Goal: Browse casually

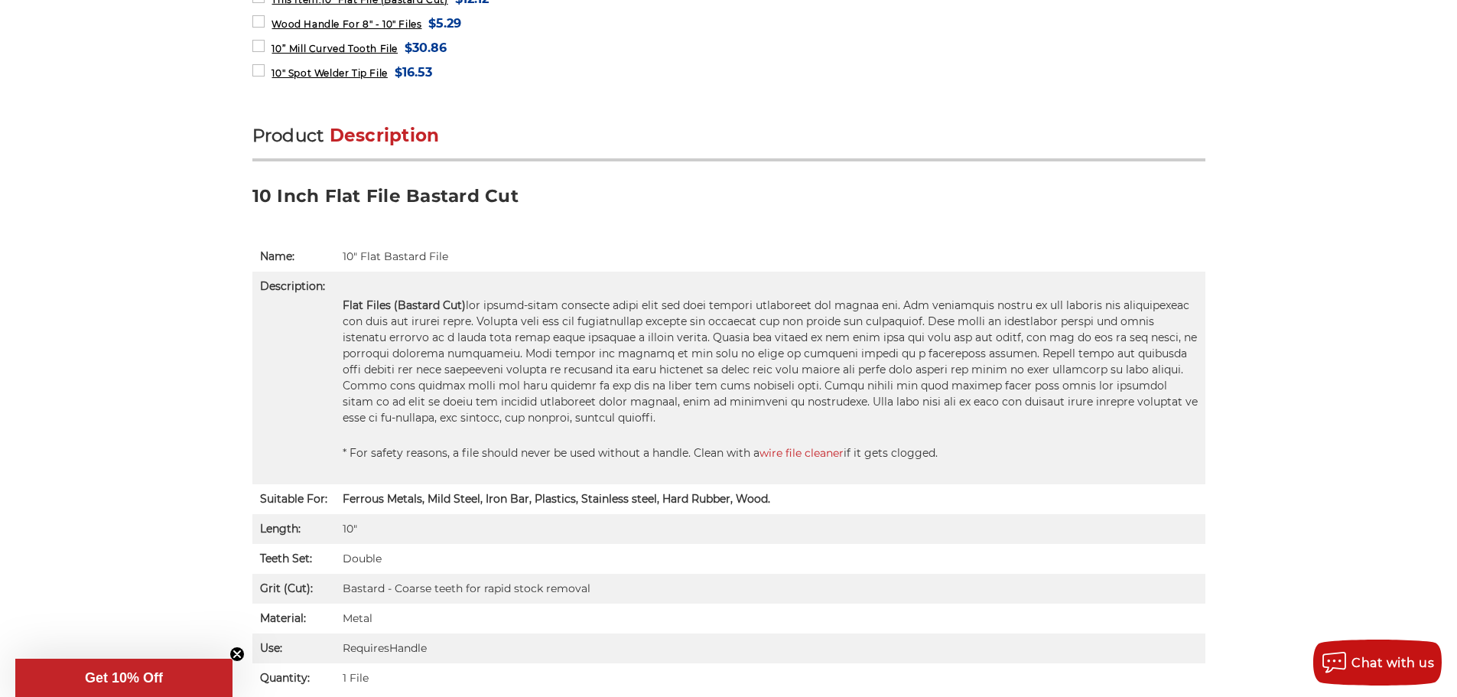
scroll to position [841, 0]
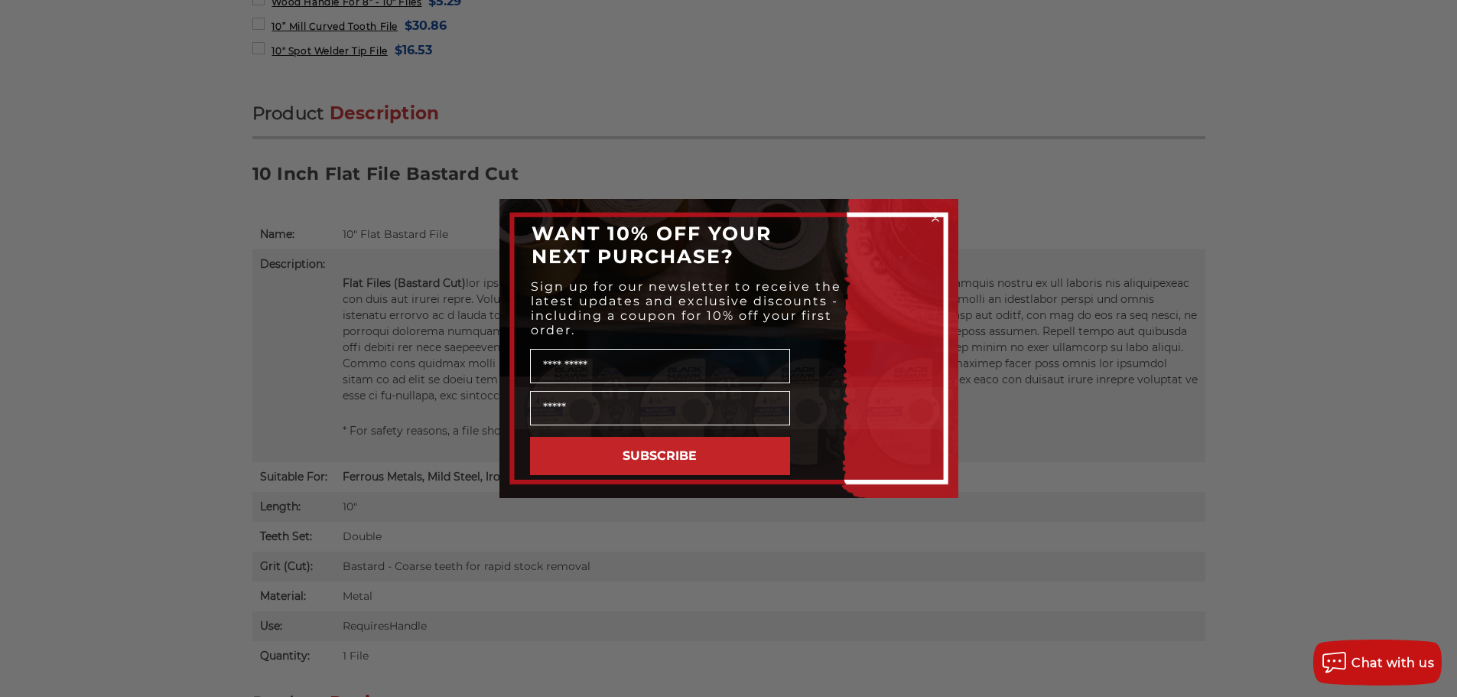
click at [1054, 107] on div "Close dialog WANT 10% OFF YOUR NEXT PURCHASE? Sign up for our newsletter to rec…" at bounding box center [728, 348] width 1457 height 697
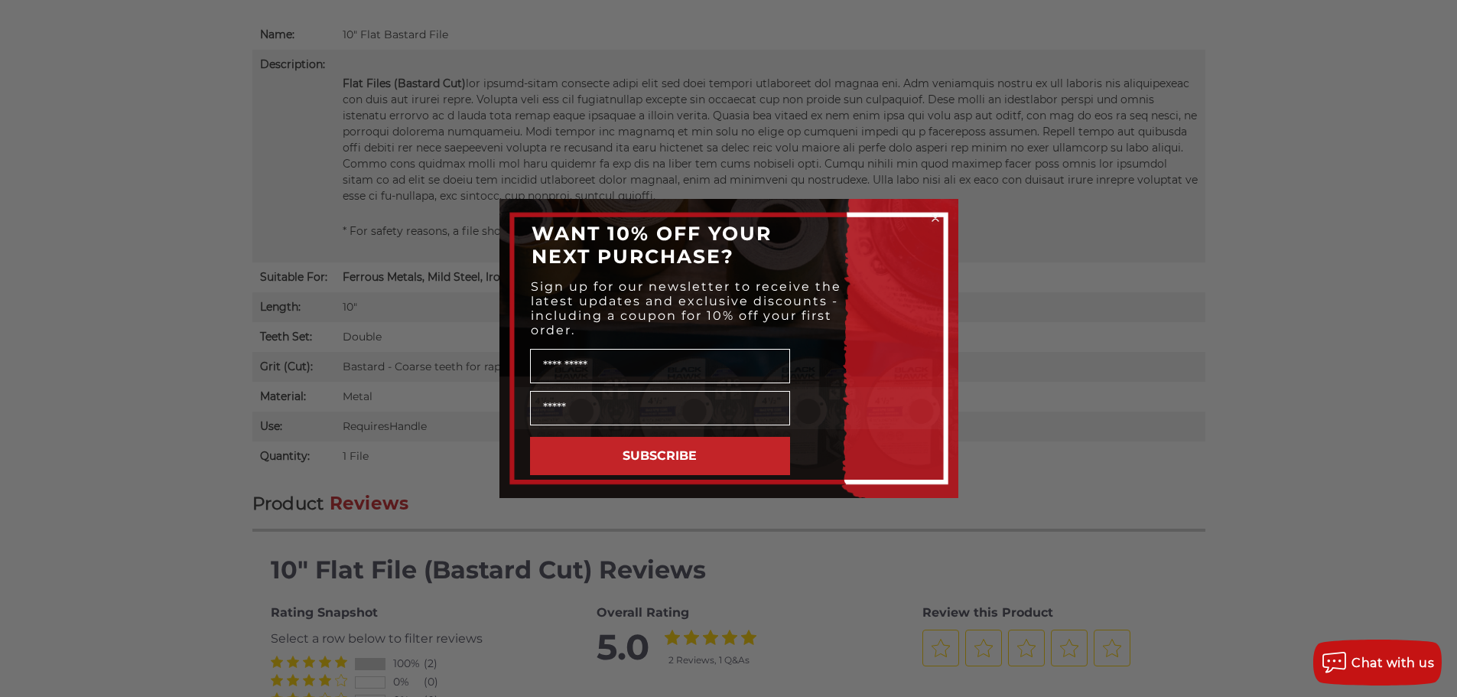
scroll to position [1072, 0]
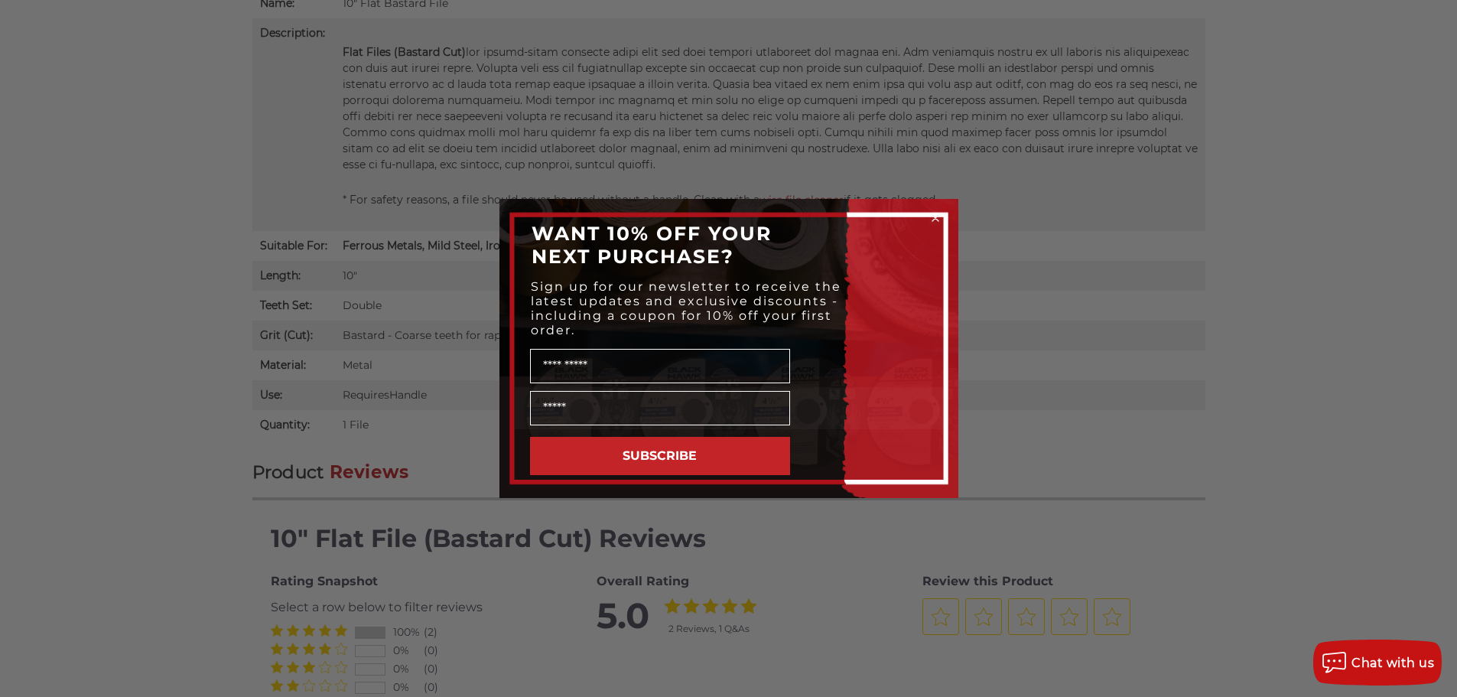
click at [937, 220] on icon "Close dialog" at bounding box center [935, 218] width 6 height 6
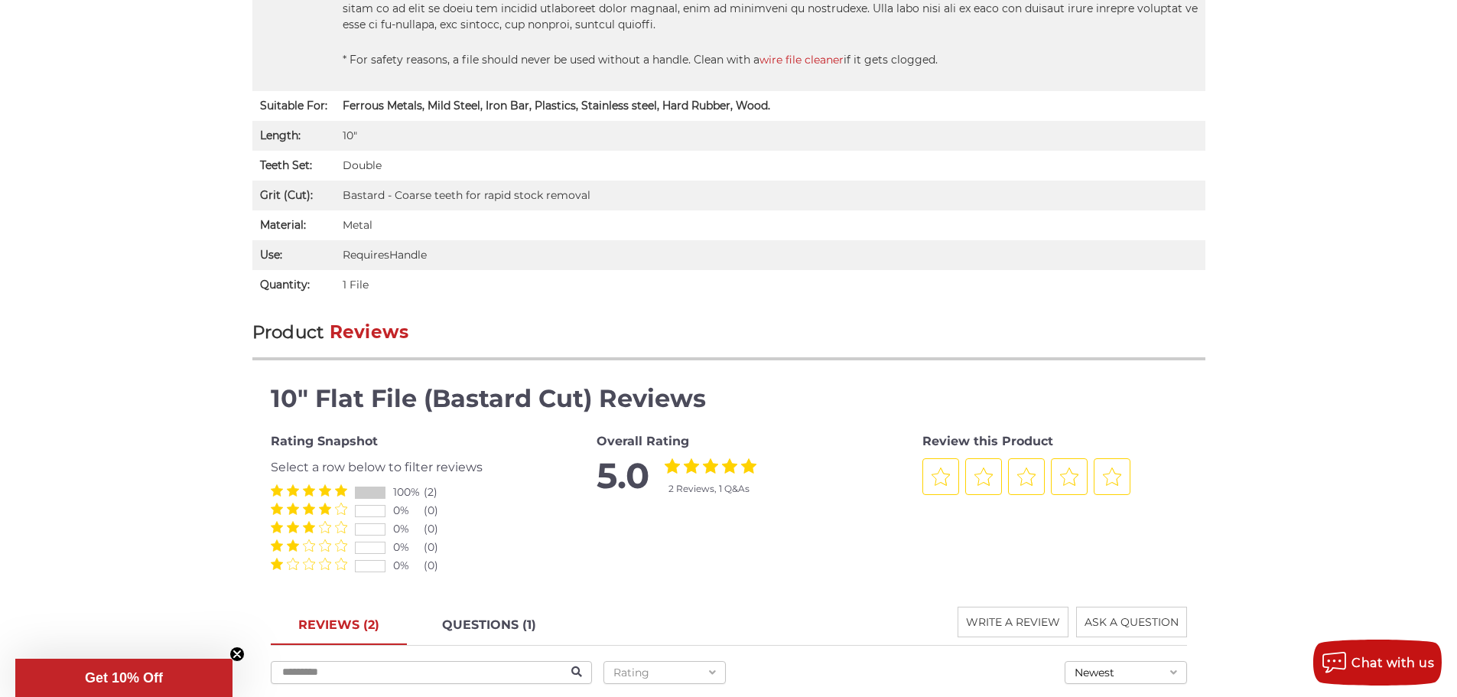
scroll to position [1301, 0]
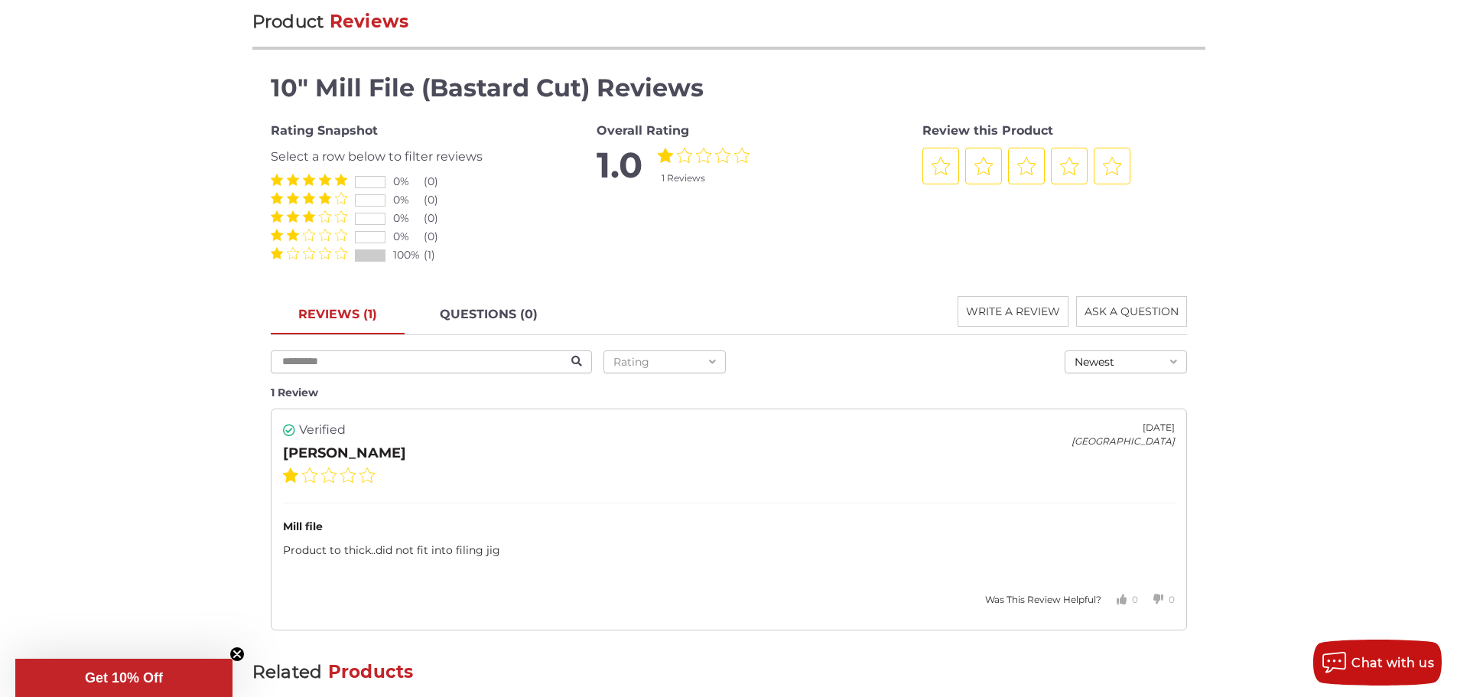
scroll to position [1519, 0]
